Goal: Information Seeking & Learning: Check status

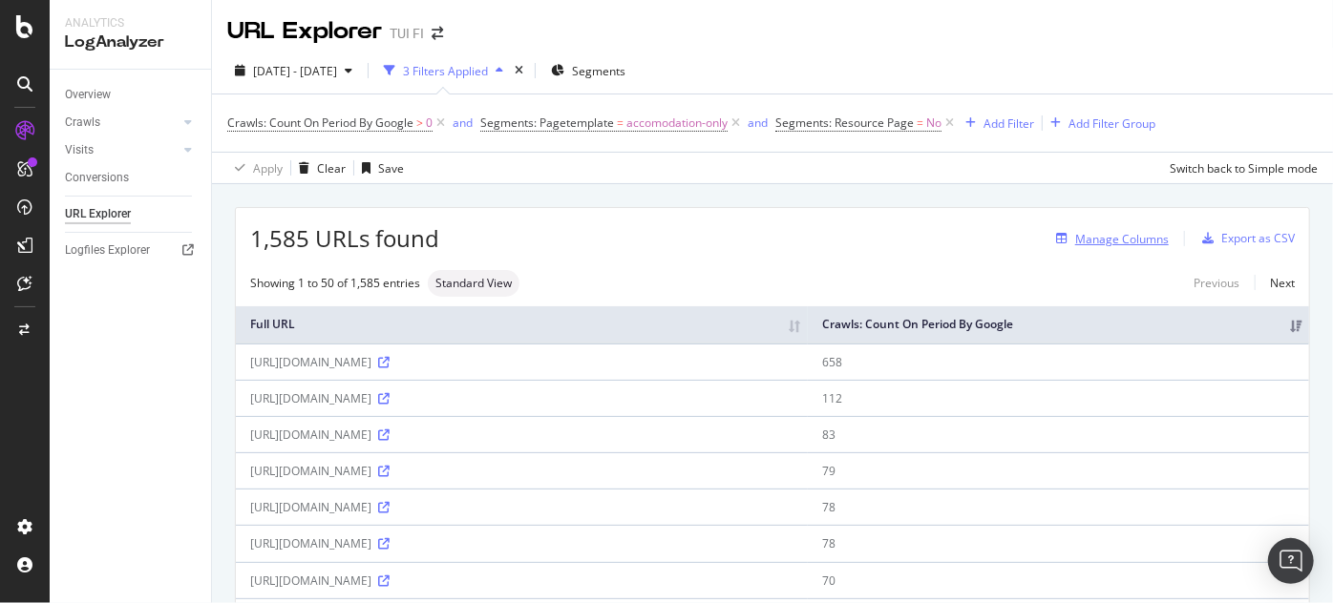
click at [664, 237] on div "Manage Columns" at bounding box center [1122, 239] width 94 height 16
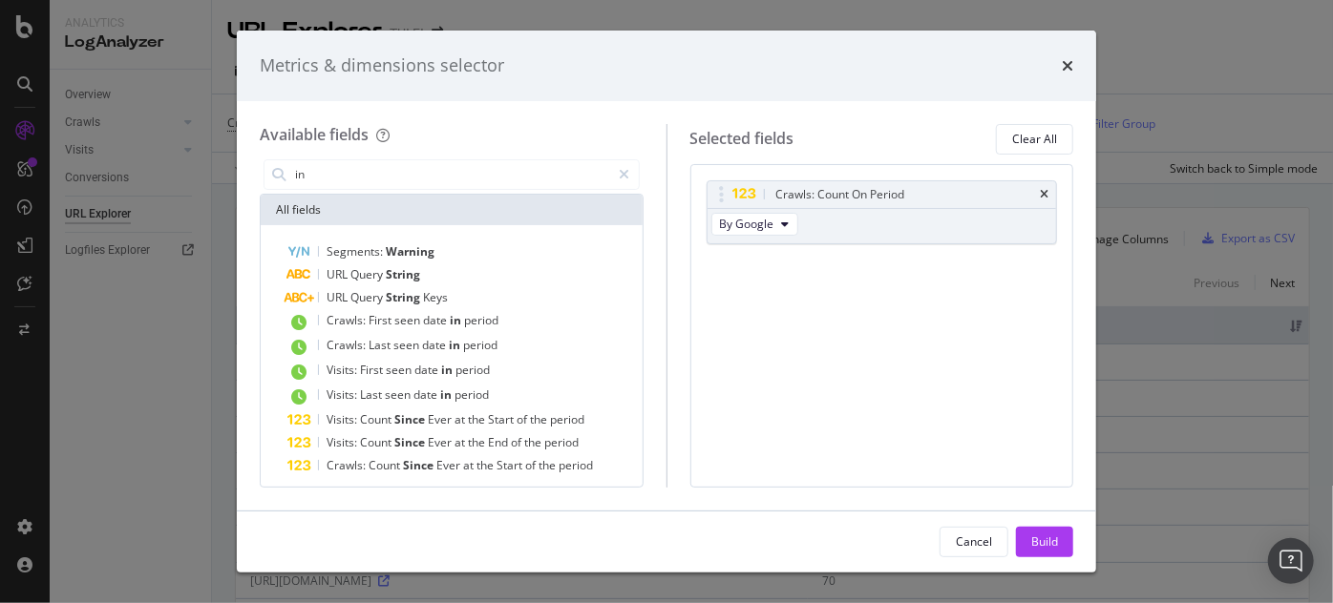
type input "i"
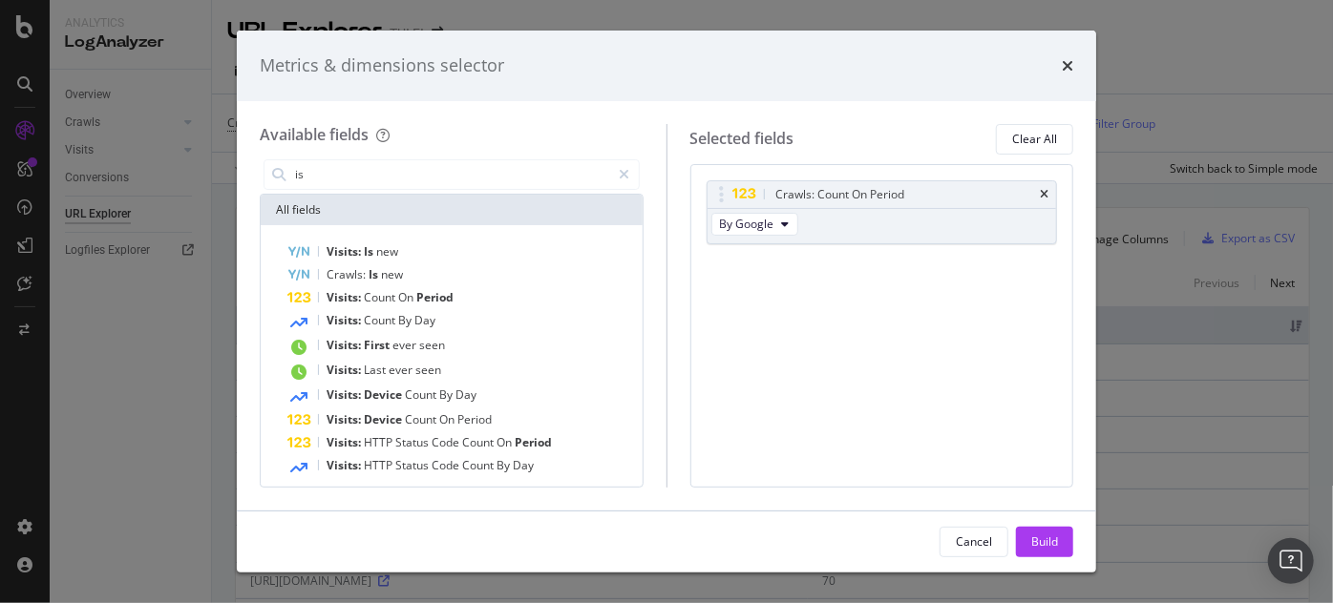
type input "i"
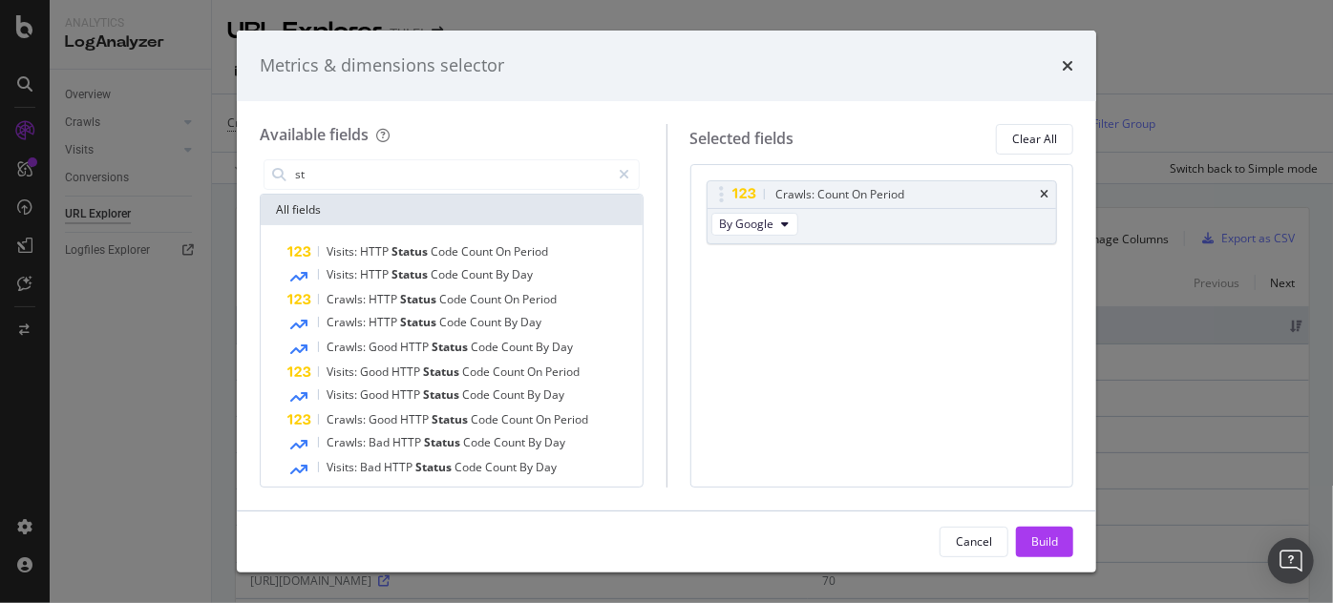
type input "s"
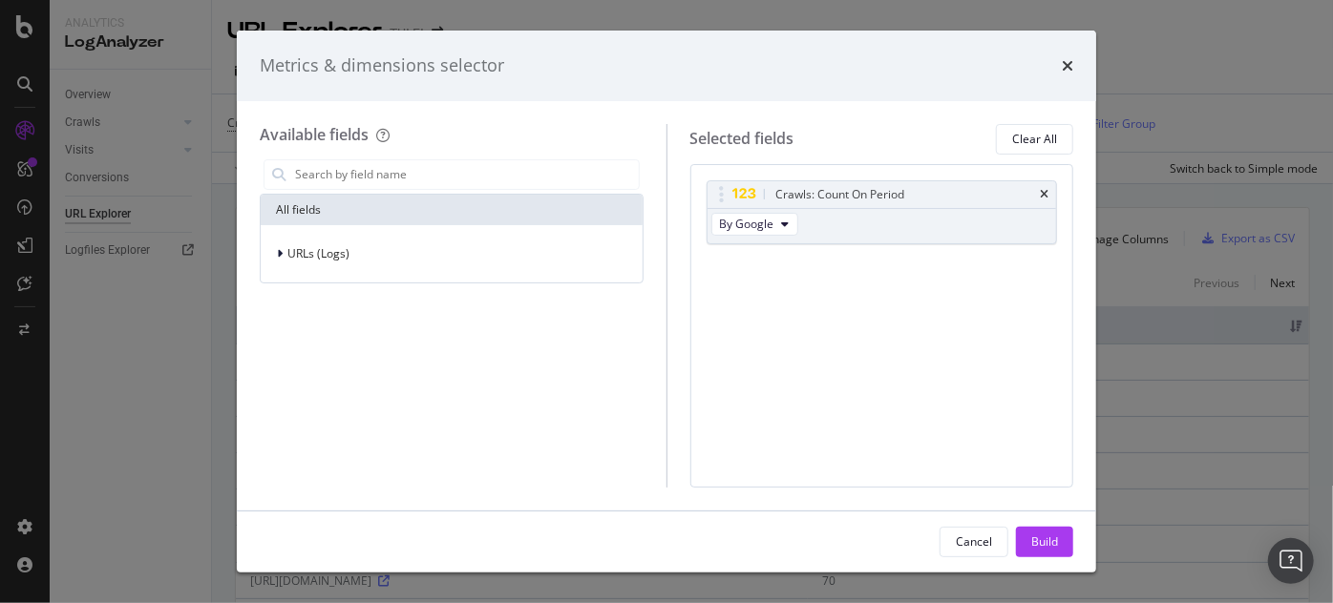
click at [664, 61] on div "Metrics & dimensions selector" at bounding box center [666, 65] width 813 height 25
click at [664, 65] on icon "times" at bounding box center [1067, 65] width 11 height 15
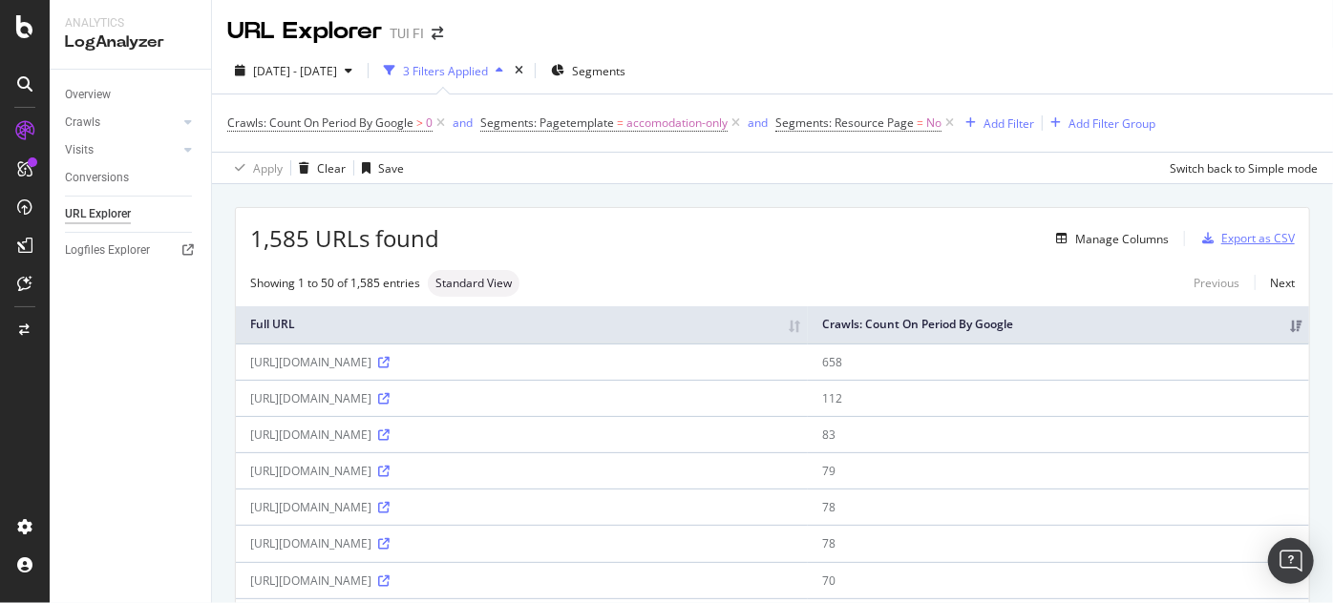
click at [664, 240] on div "Export as CSV" at bounding box center [1258, 238] width 74 height 16
click at [664, 246] on div "Export as CSV" at bounding box center [1258, 238] width 74 height 29
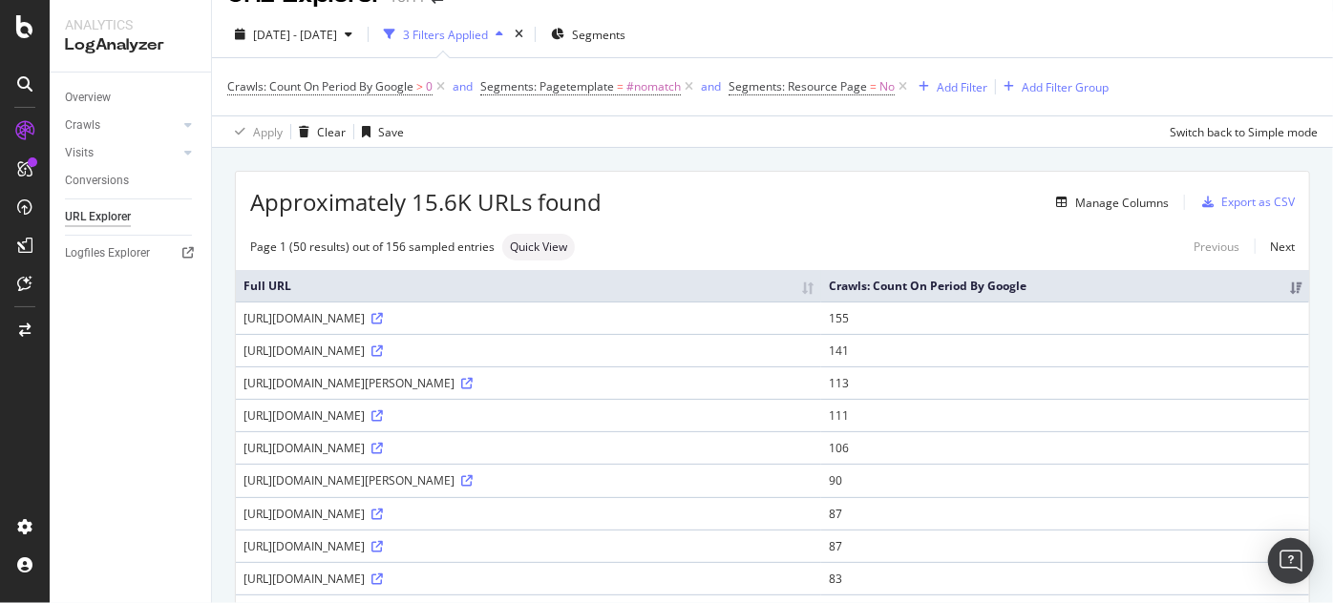
scroll to position [42, 0]
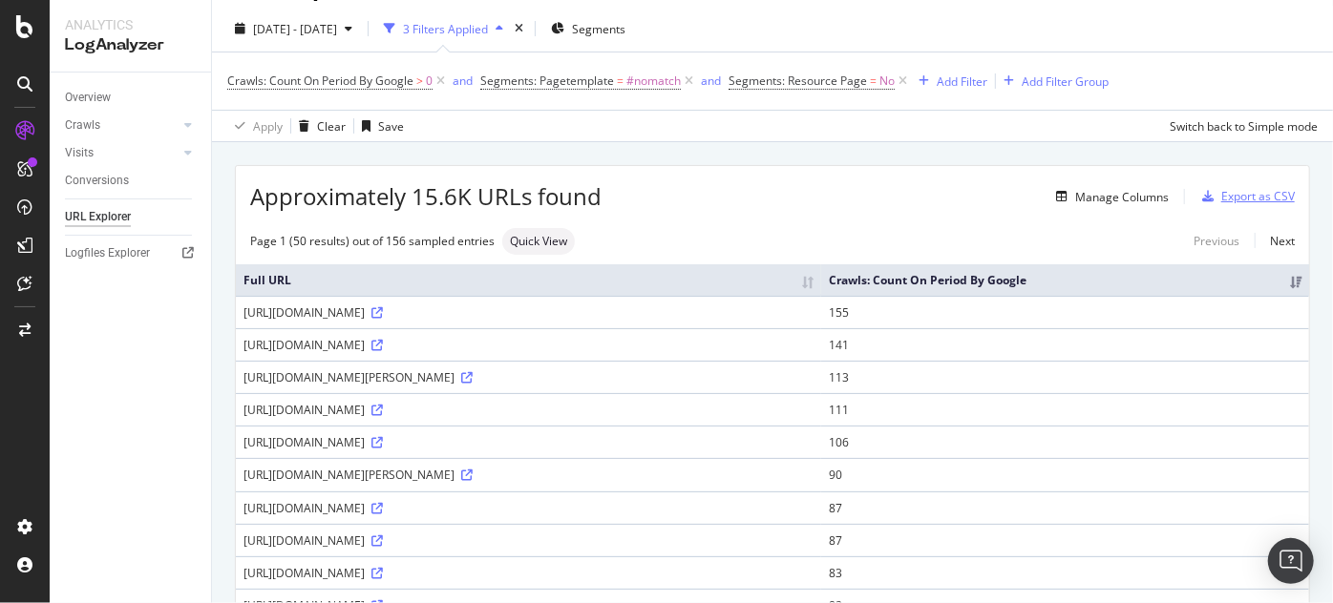
click at [1227, 201] on div "Export as CSV" at bounding box center [1258, 196] width 74 height 16
click at [1227, 191] on div "Export as CSV" at bounding box center [1258, 196] width 74 height 16
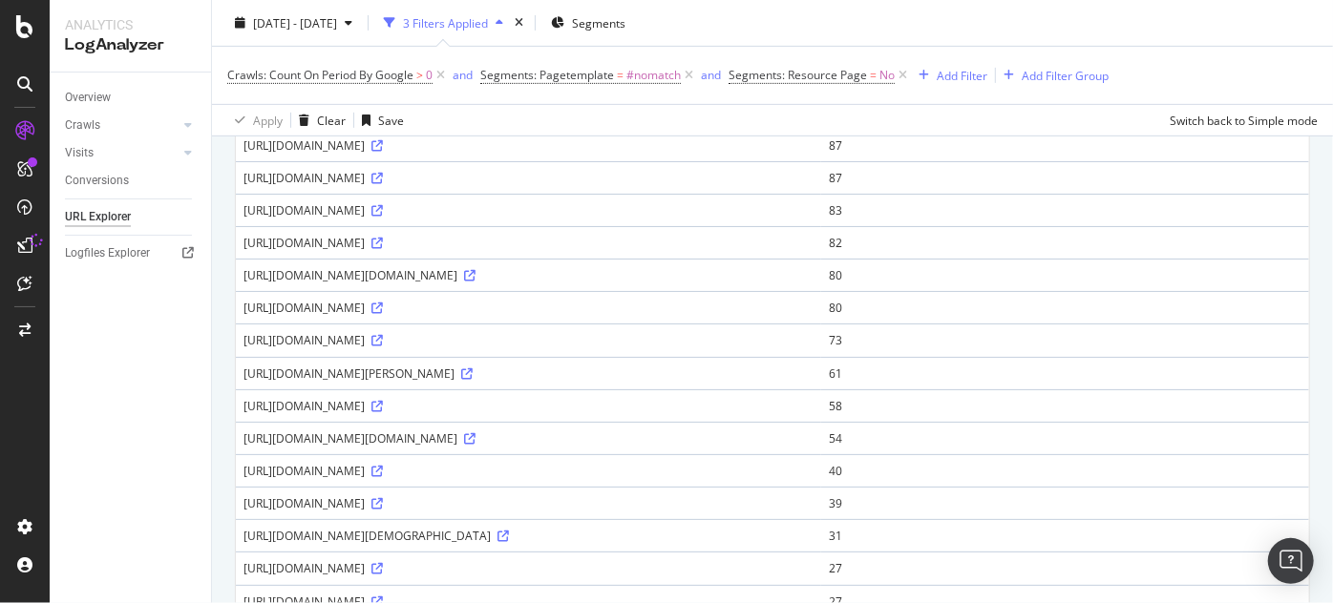
scroll to position [0, 0]
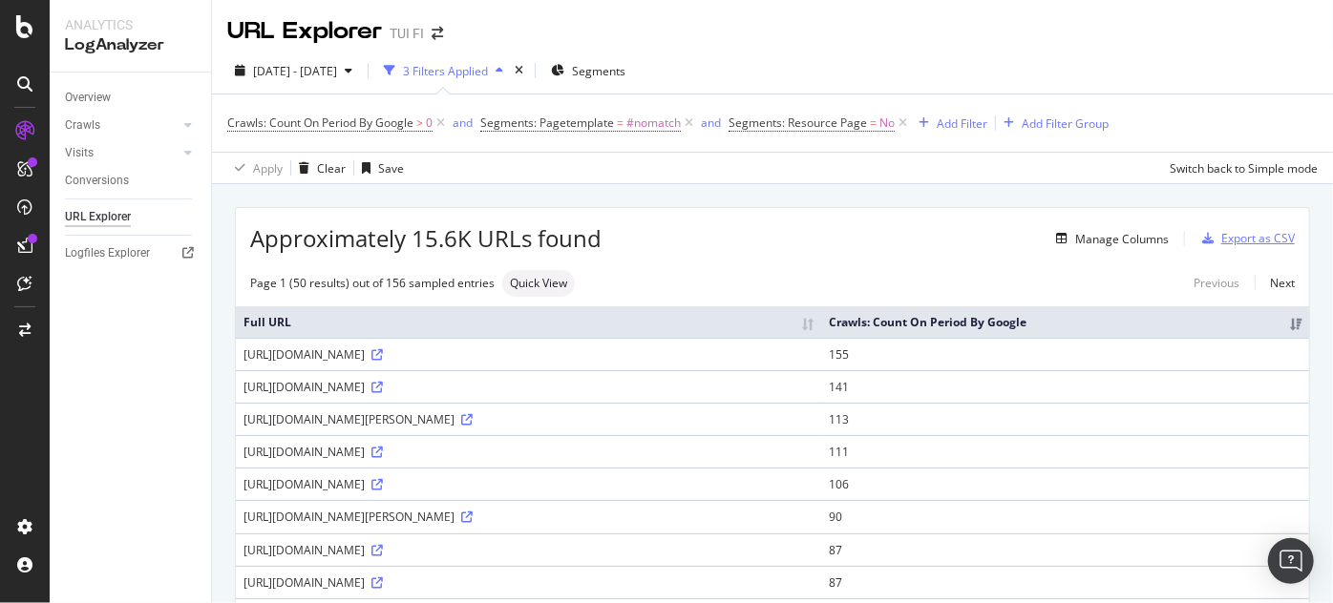
click at [1229, 241] on div "Export as CSV" at bounding box center [1258, 238] width 74 height 16
drag, startPoint x: 509, startPoint y: 503, endPoint x: 235, endPoint y: 494, distance: 274.2
click at [236, 494] on td "https://www.tui.fi/matkat/albania/kuvat-ja-videot/" at bounding box center [528, 484] width 585 height 32
click at [526, 493] on div "https://www.tui.fi/matkat/albania/kuvat-ja-videot/" at bounding box center [528, 484] width 570 height 16
click at [383, 491] on icon at bounding box center [376, 484] width 11 height 11
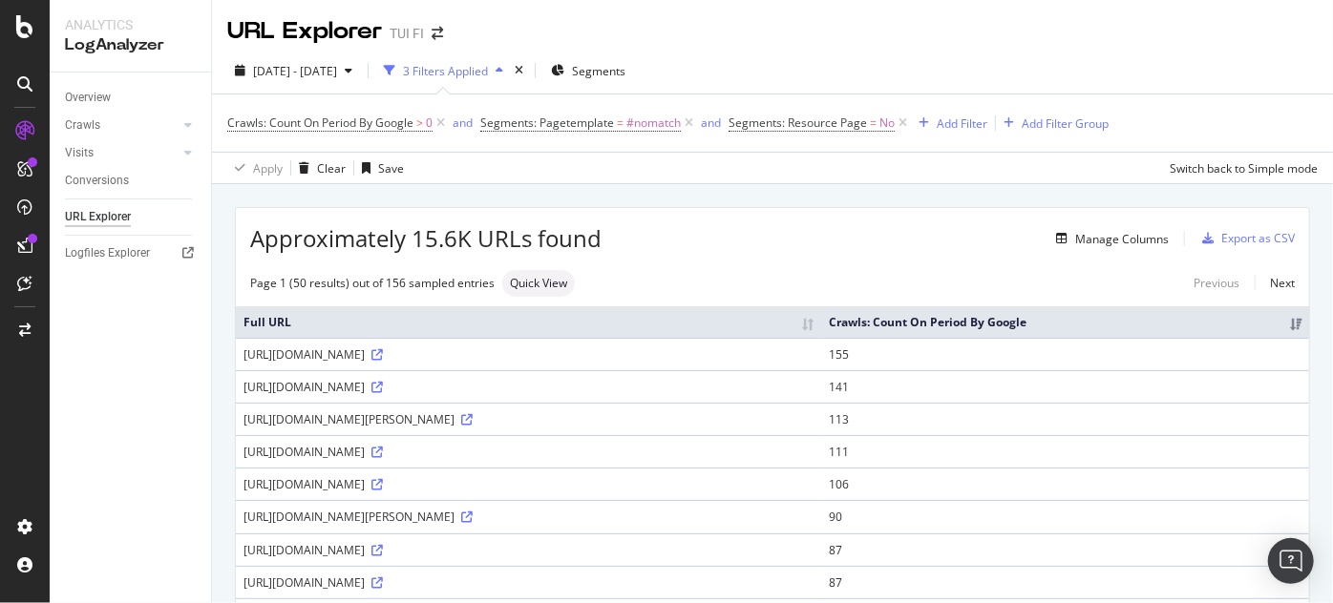
drag, startPoint x: 509, startPoint y: 498, endPoint x: 231, endPoint y: 488, distance: 278.0
click at [507, 493] on div "https://www.tui.fi/matkat/albania/kuvat-ja-videot/" at bounding box center [528, 484] width 570 height 16
drag, startPoint x: 506, startPoint y: 500, endPoint x: 243, endPoint y: 495, distance: 262.6
click at [243, 493] on div "https://www.tui.fi/matkat/albania/kuvat-ja-videot/" at bounding box center [528, 484] width 570 height 16
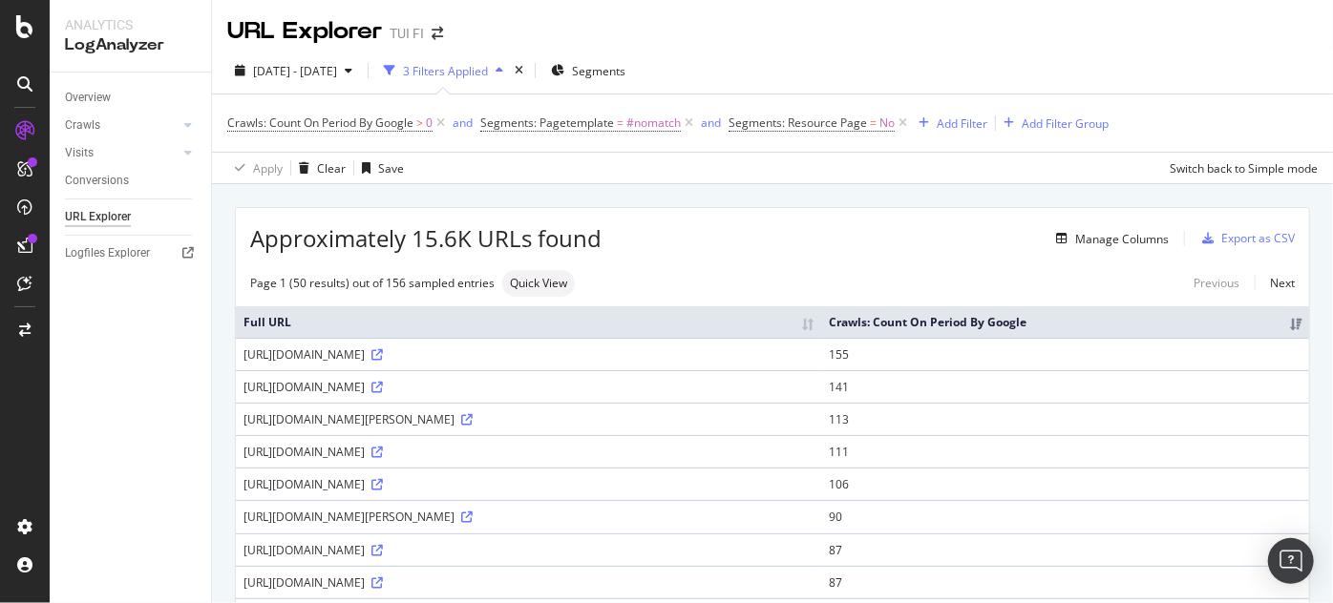
copy div "https://www.tui.fi/matkat/albania/kuvat-ja-videot/"
drag, startPoint x: 512, startPoint y: 437, endPoint x: 234, endPoint y: 434, distance: 277.8
click at [507, 428] on div "https://www.tui.fi/matkat/thaimaa/koh-lipe/tietoa/" at bounding box center [528, 419] width 570 height 16
drag, startPoint x: 507, startPoint y: 434, endPoint x: 496, endPoint y: 431, distance: 11.2
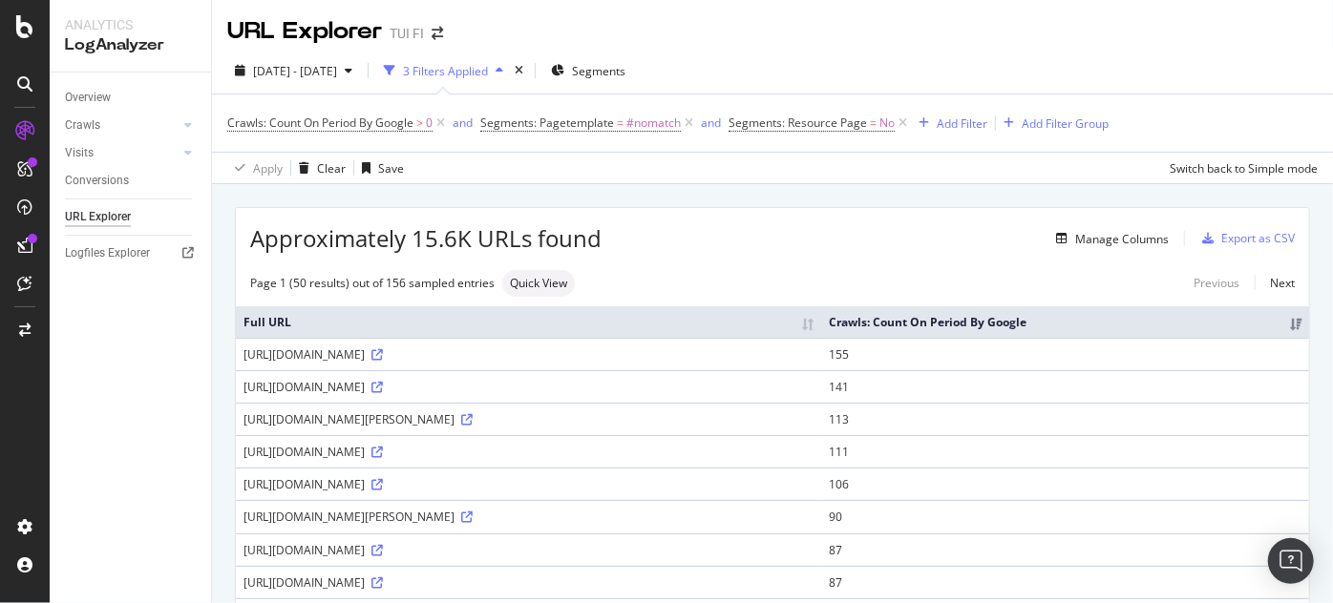
click at [496, 428] on div "https://www.tui.fi/matkat/thaimaa/koh-lipe/tietoa/" at bounding box center [528, 419] width 570 height 16
drag, startPoint x: 244, startPoint y: 432, endPoint x: 510, endPoint y: 431, distance: 265.4
click at [510, 428] on div "https://www.tui.fi/matkat/thaimaa/koh-lipe/tietoa/" at bounding box center [528, 419] width 570 height 16
copy div "https://www.tui.fi/matkat/thaimaa/koh-lipe/tietoa/"
drag, startPoint x: 518, startPoint y: 563, endPoint x: 245, endPoint y: 558, distance: 273.1
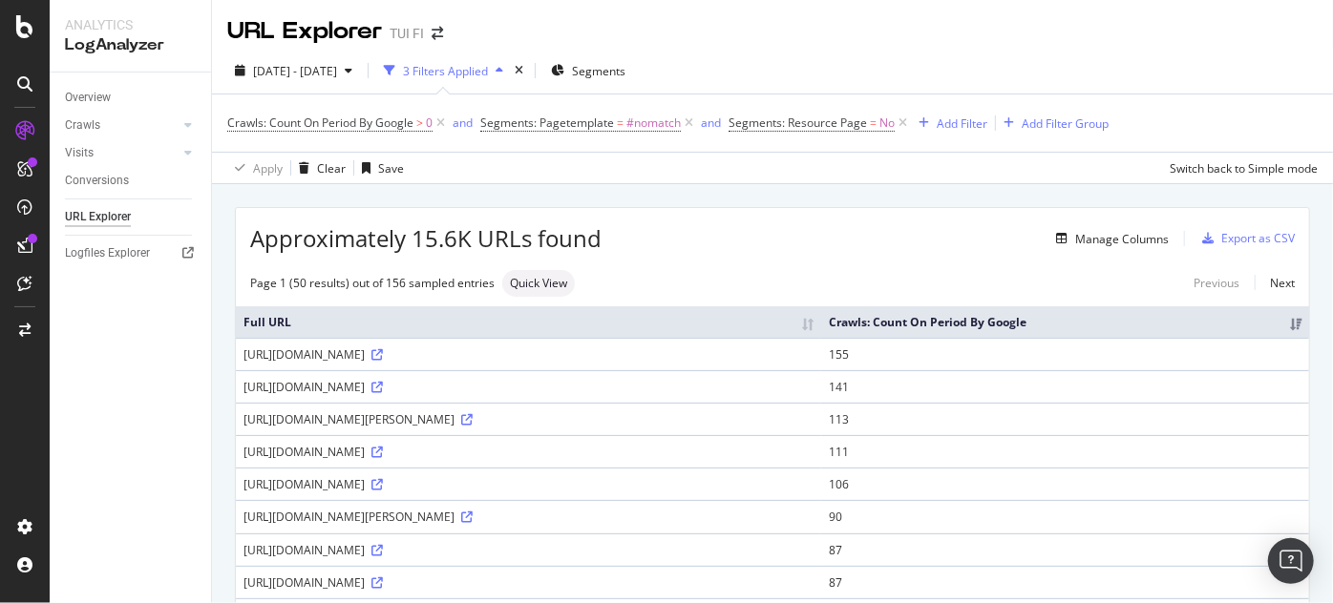
click at [245, 558] on div "https://www.tui.fi/matkat/portugali/lissabon/tietoa/" at bounding box center [528, 550] width 570 height 16
copy div "https://www.tui.fi/matkat/portugali/lissabon/tietoa/"
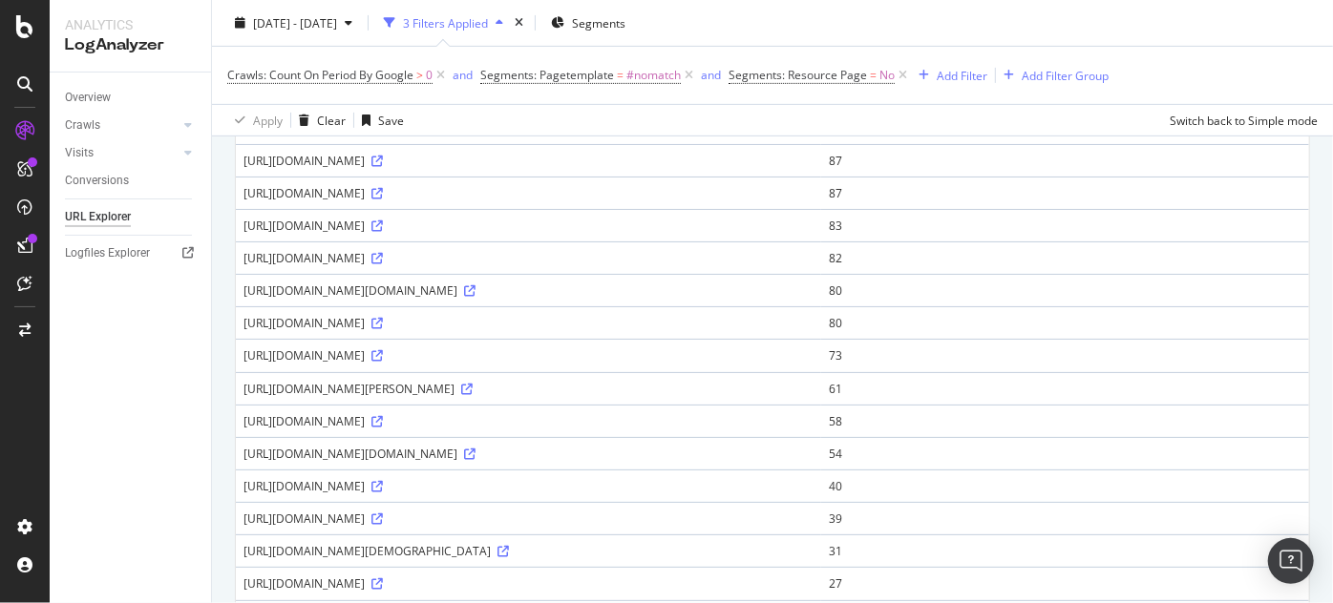
scroll to position [394, 0]
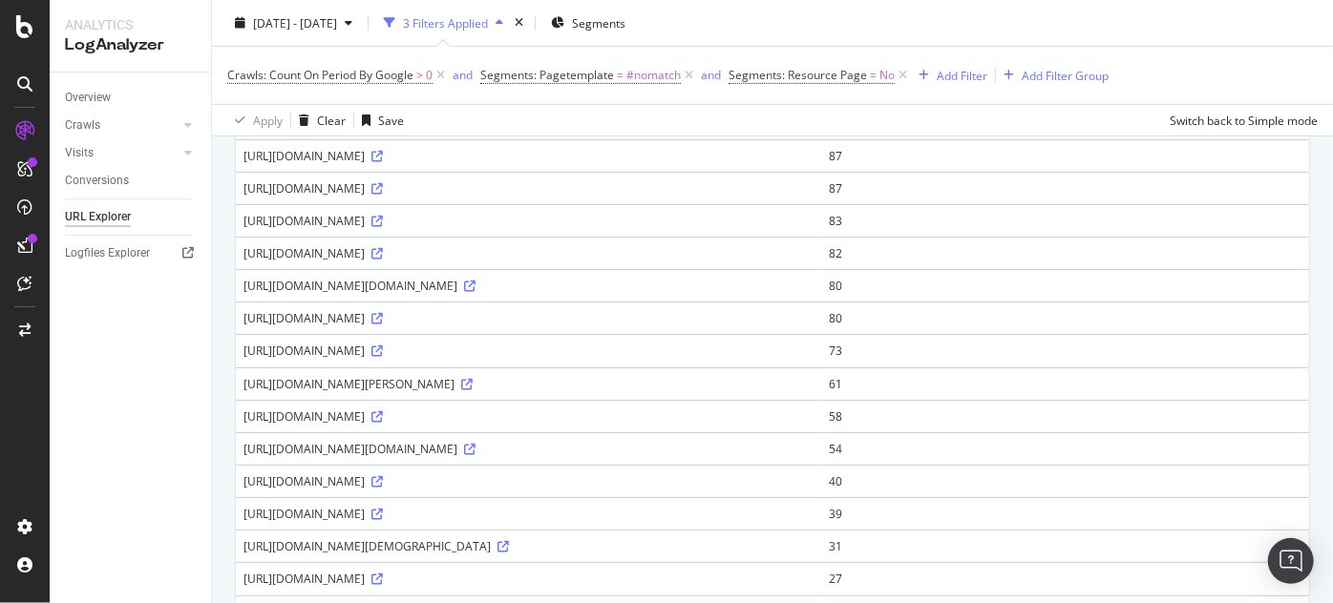
drag, startPoint x: 587, startPoint y: 376, endPoint x: 237, endPoint y: 376, distance: 350.4
click at [237, 367] on td "https://www.tui.fi/matkat/kroatia/makarskan-riviera/hvar/kartta/" at bounding box center [528, 350] width 585 height 32
copy div "https://www.tui.fi/matkat/kroatia/makarskan-riviera/hvar/kartta/"
drag, startPoint x: 608, startPoint y: 413, endPoint x: 238, endPoint y: 408, distance: 370.5
click at [238, 400] on td "https://www.tui.fi/matkat/espanja/teneriffa/puerto-de-la-cruz/kartta/" at bounding box center [528, 384] width 585 height 32
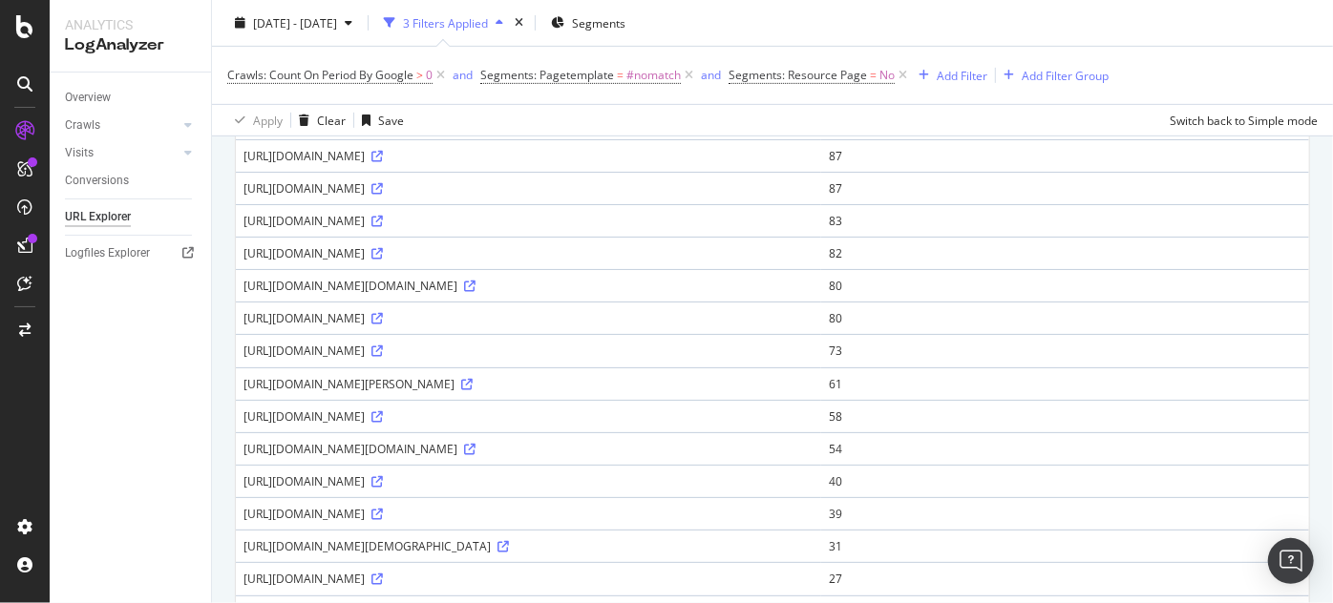
copy div "https://www.tui.fi/matkat/espanja/teneriffa/puerto-de-la-cruz/kartta/"
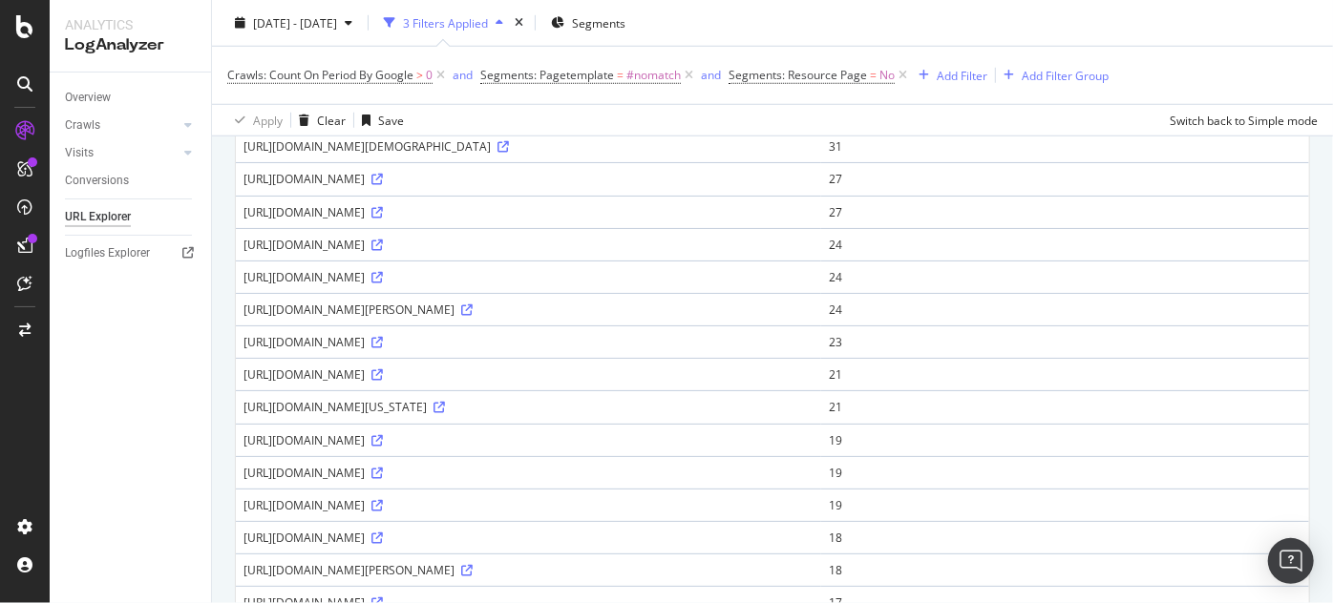
scroll to position [799, 0]
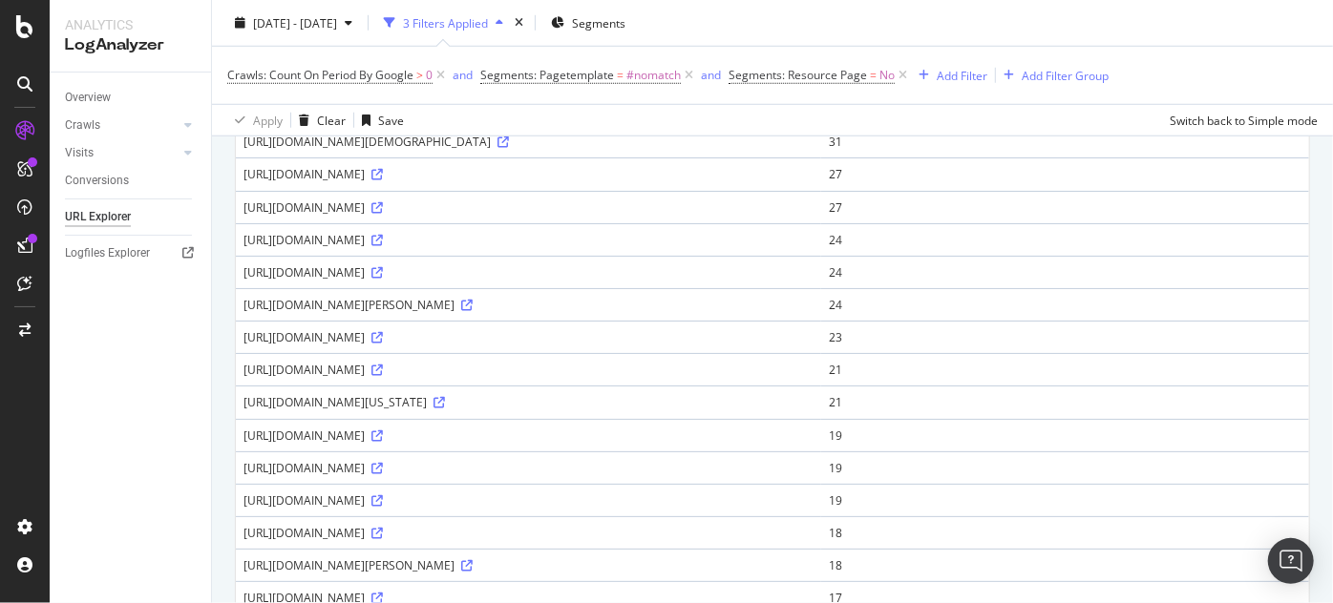
drag, startPoint x: 567, startPoint y: 397, endPoint x: 242, endPoint y: 389, distance: 325.7
click at [242, 353] on td "https://www.tui.fi/matkat/montenegro/kotor/kuvat-ja-videot/" at bounding box center [528, 337] width 585 height 32
copy div "https://www.tui.fi/matkat/montenegro/kotor/kuvat-ja-videot/"
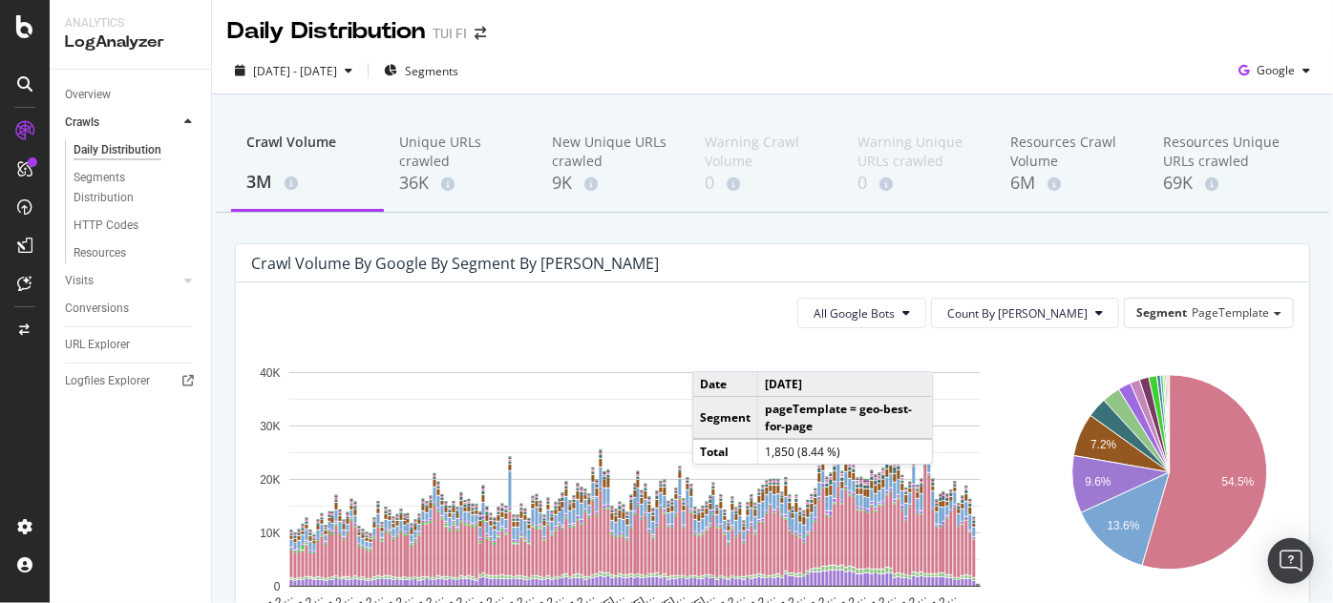
scroll to position [316, 0]
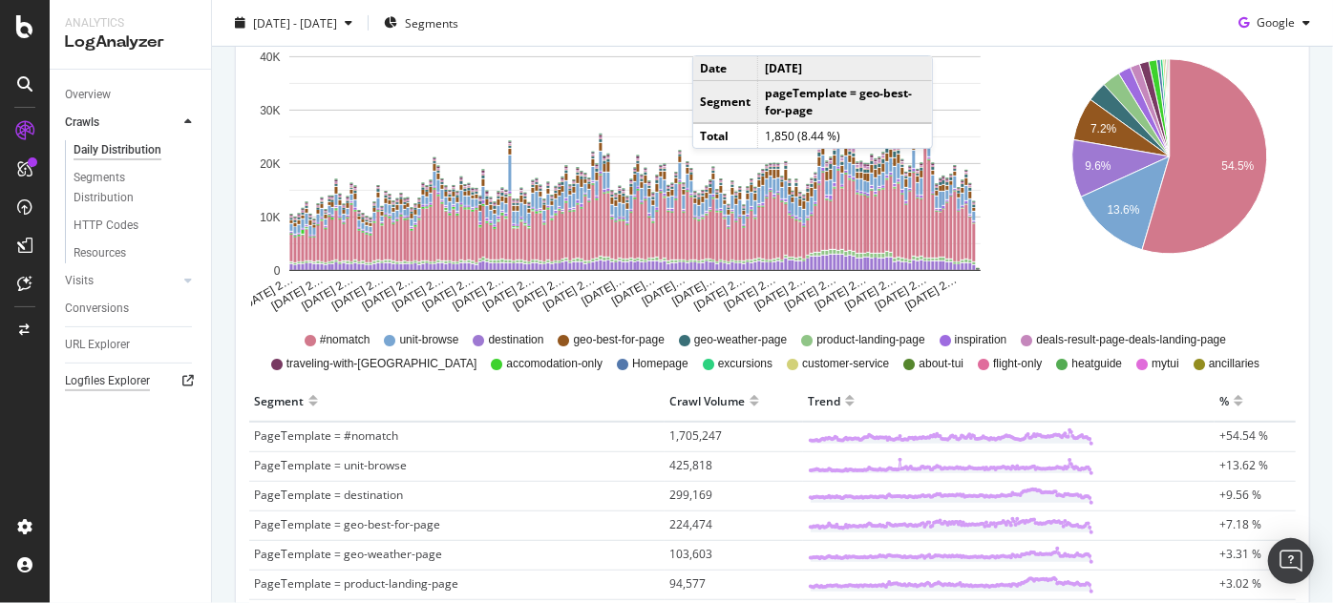
click at [94, 379] on div "Logfiles Explorer" at bounding box center [107, 381] width 85 height 20
